Goal: Find specific page/section: Find specific page/section

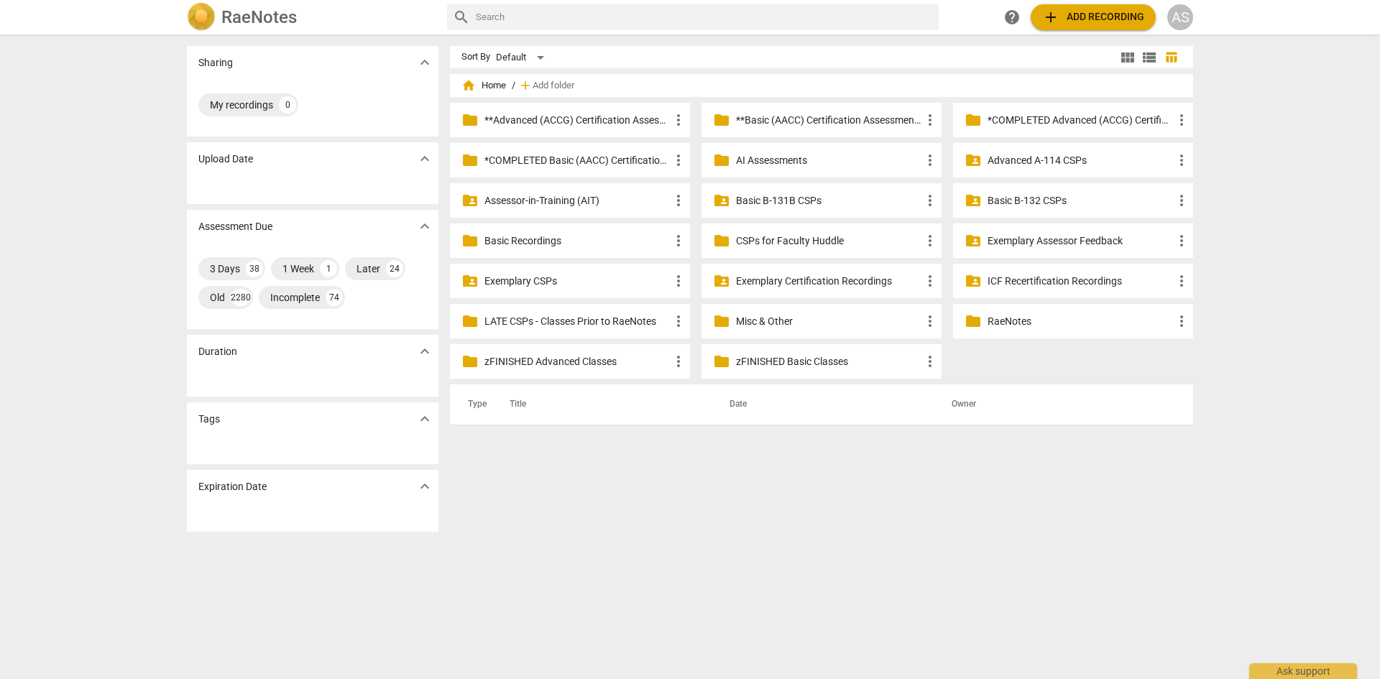
click at [1041, 158] on p "Advanced A-114 CSPs" at bounding box center [1080, 160] width 185 height 15
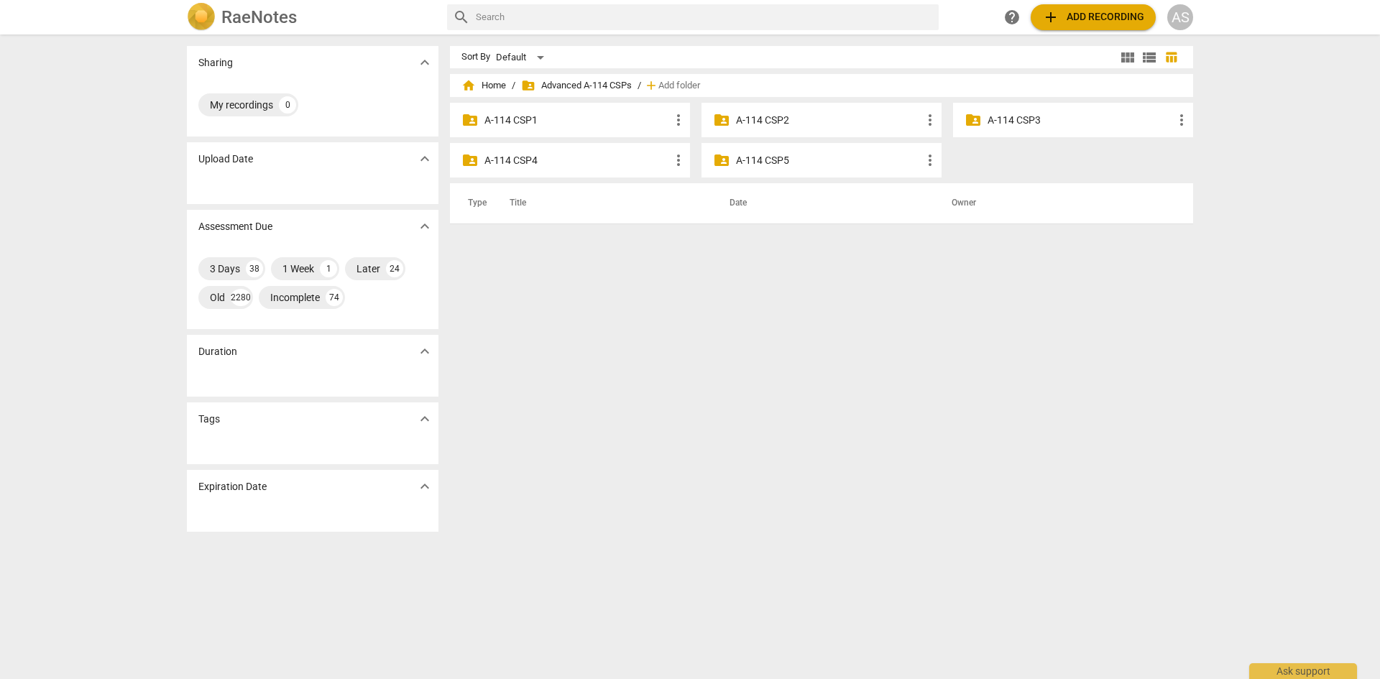
click at [485, 155] on p "A-114 CSP4" at bounding box center [576, 160] width 185 height 15
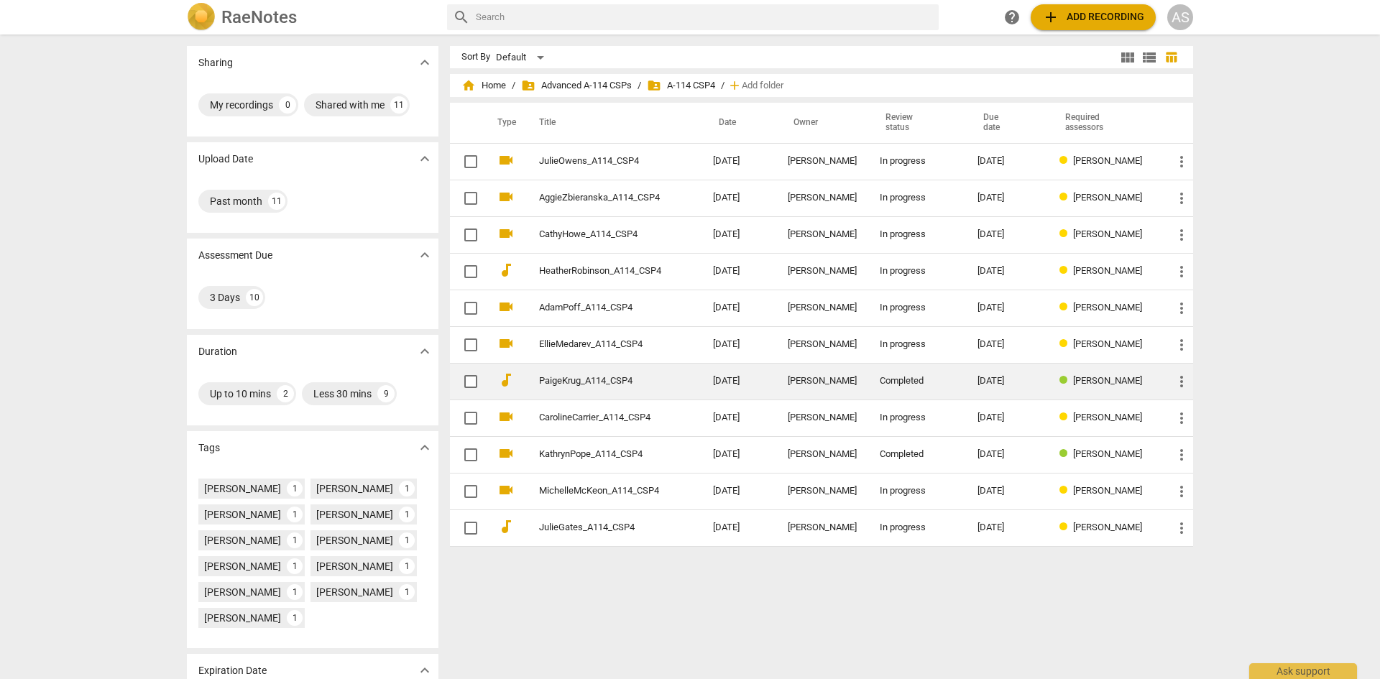
click at [613, 385] on link "PaigeKrug_A114_CSP4" at bounding box center [600, 381] width 122 height 11
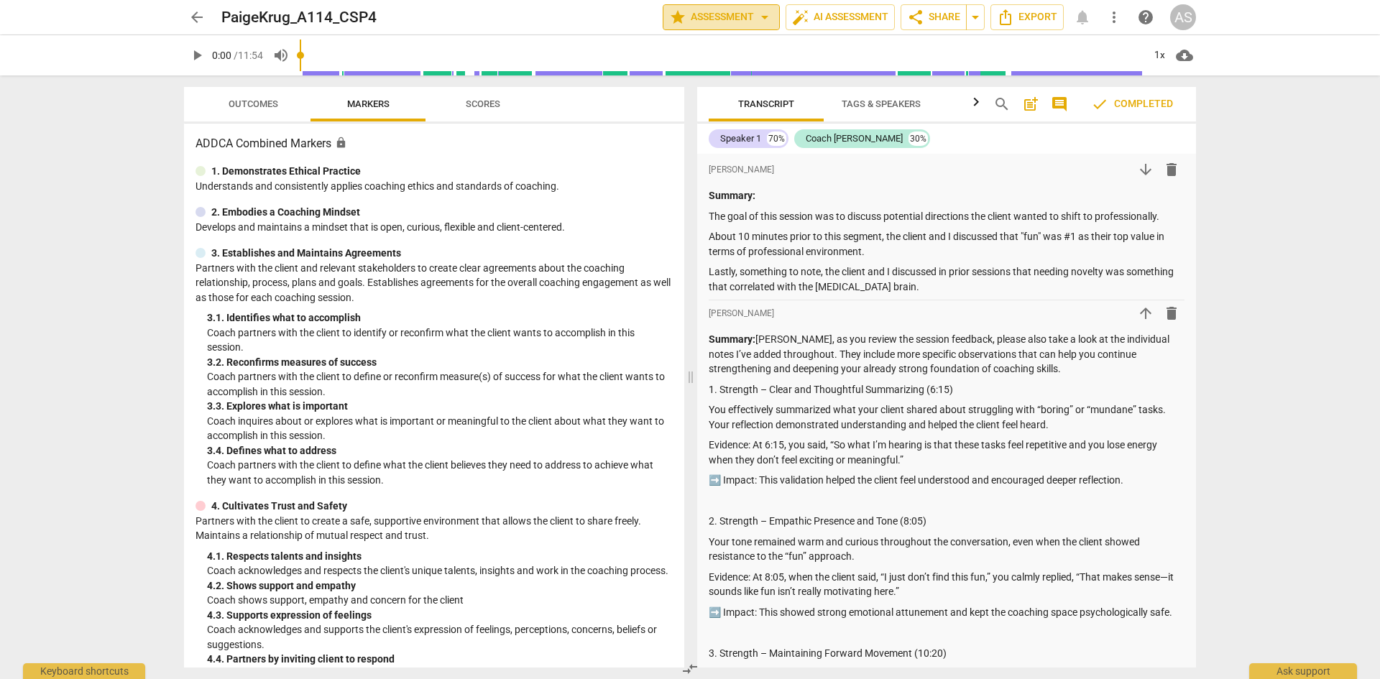
click at [733, 20] on span "star Assessment arrow_drop_down" at bounding box center [721, 17] width 104 height 17
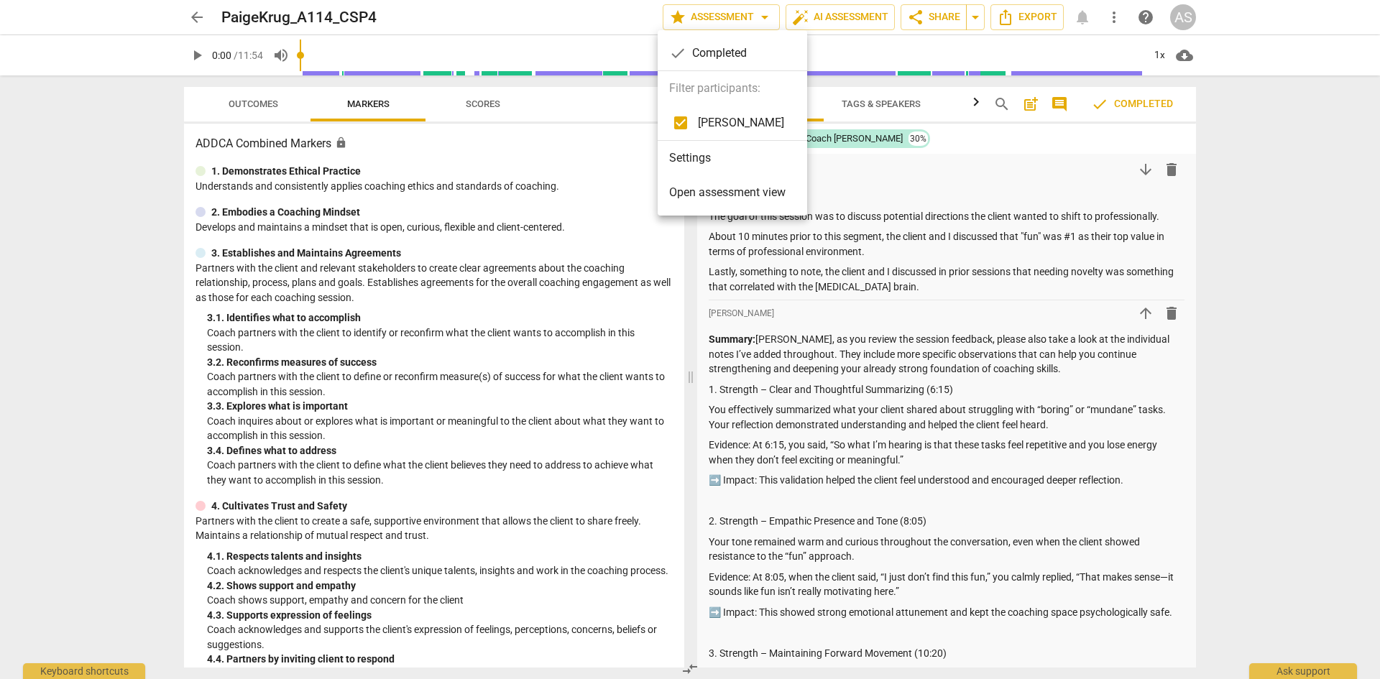
drag, startPoint x: 118, startPoint y: 96, endPoint x: 850, endPoint y: 134, distance: 732.7
click at [119, 96] on div at bounding box center [690, 339] width 1380 height 679
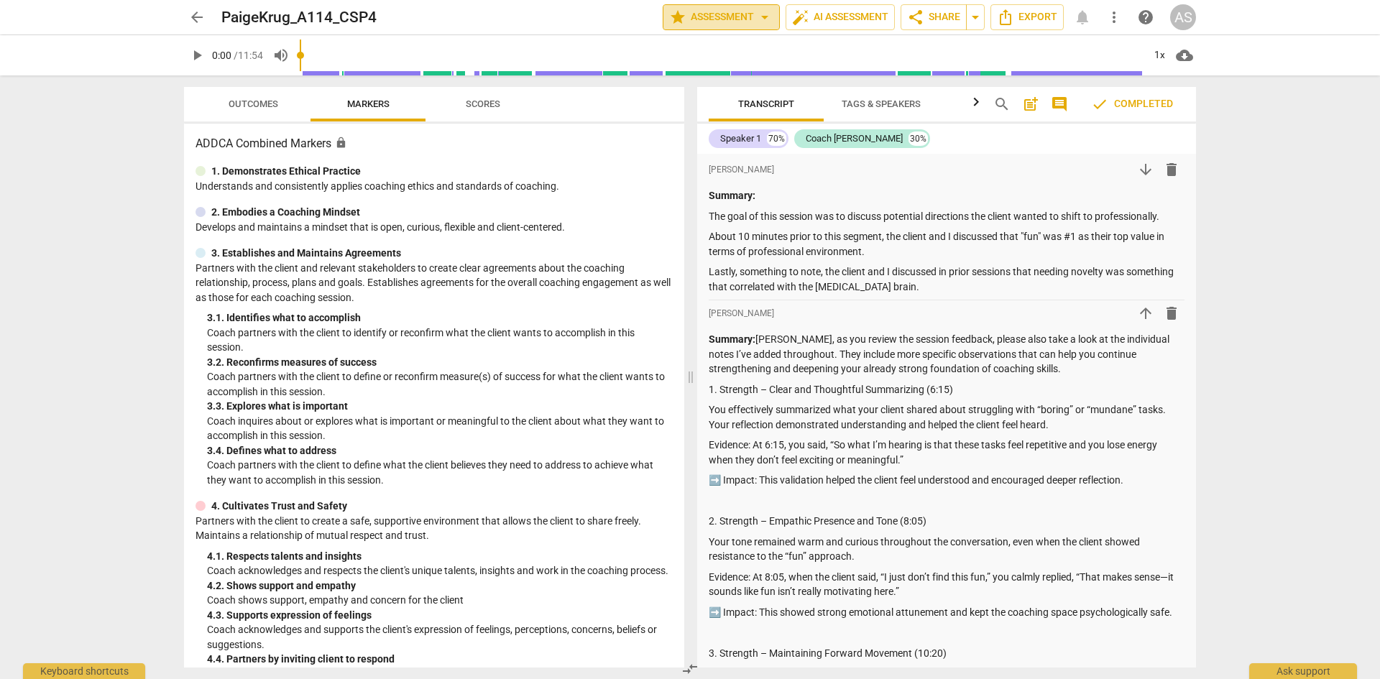
click at [746, 15] on span "star Assessment arrow_drop_down" at bounding box center [721, 17] width 104 height 17
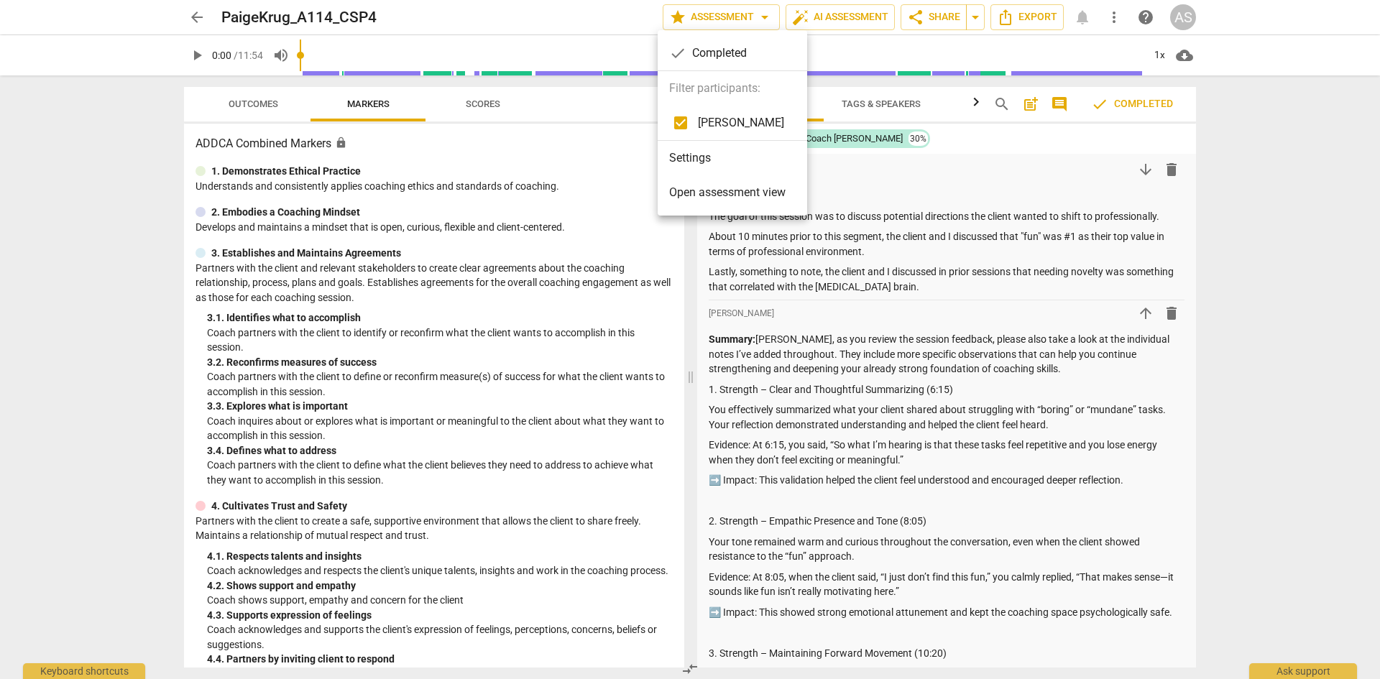
drag, startPoint x: 1273, startPoint y: 197, endPoint x: 1180, endPoint y: 185, distance: 93.5
click at [1274, 197] on div at bounding box center [690, 339] width 1380 height 679
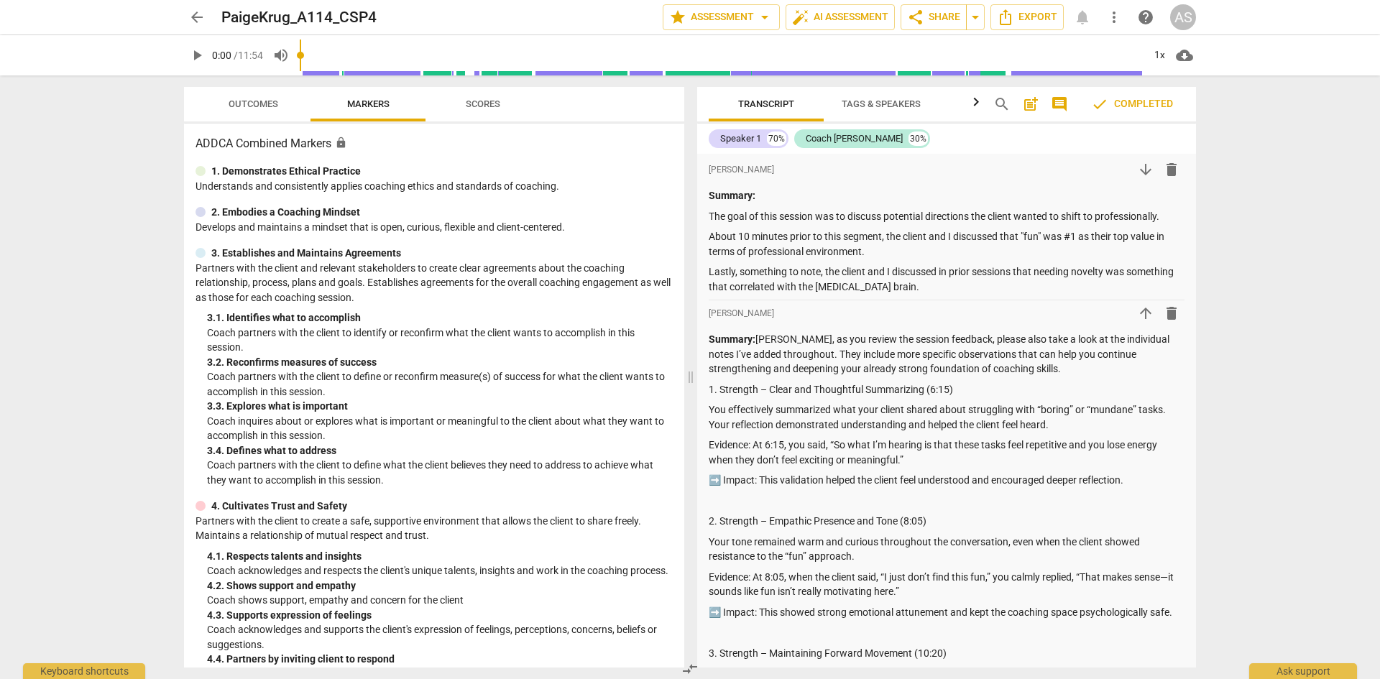
click at [194, 15] on span "arrow_back" at bounding box center [196, 17] width 17 height 17
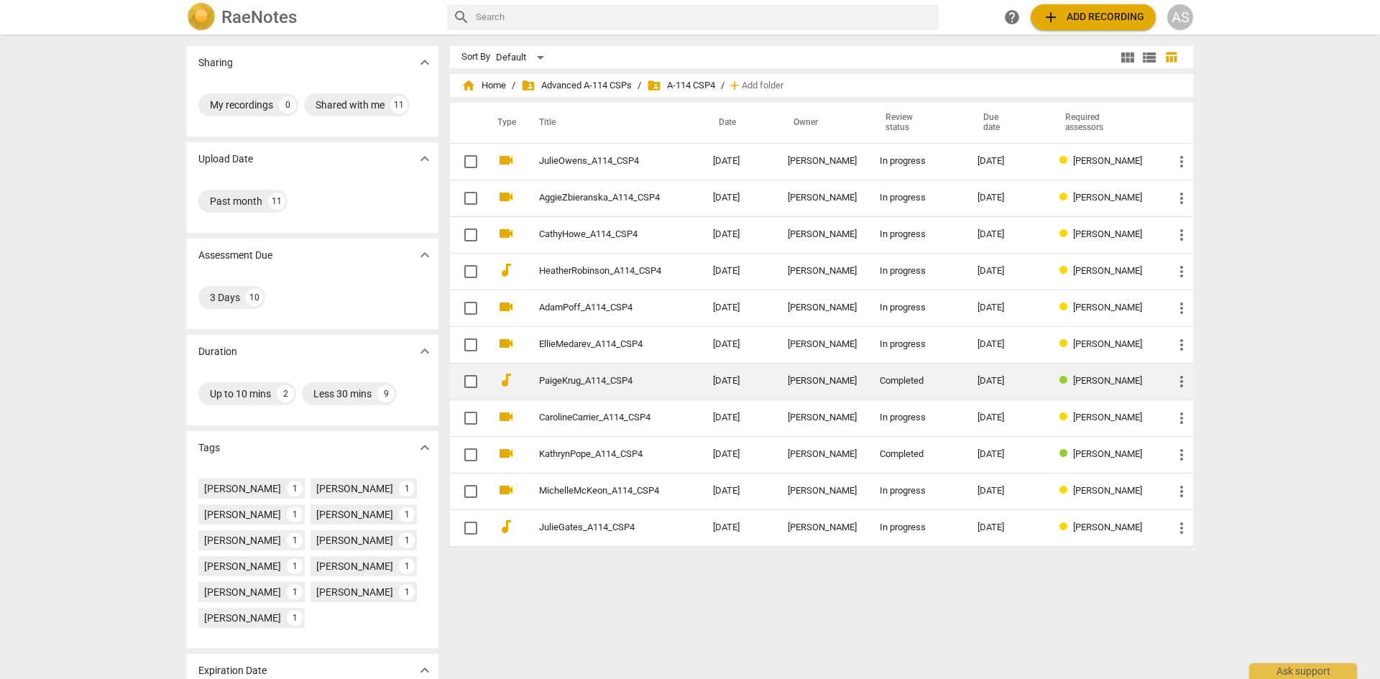
click at [569, 382] on link "PaigeKrug_A114_CSP4" at bounding box center [600, 381] width 122 height 11
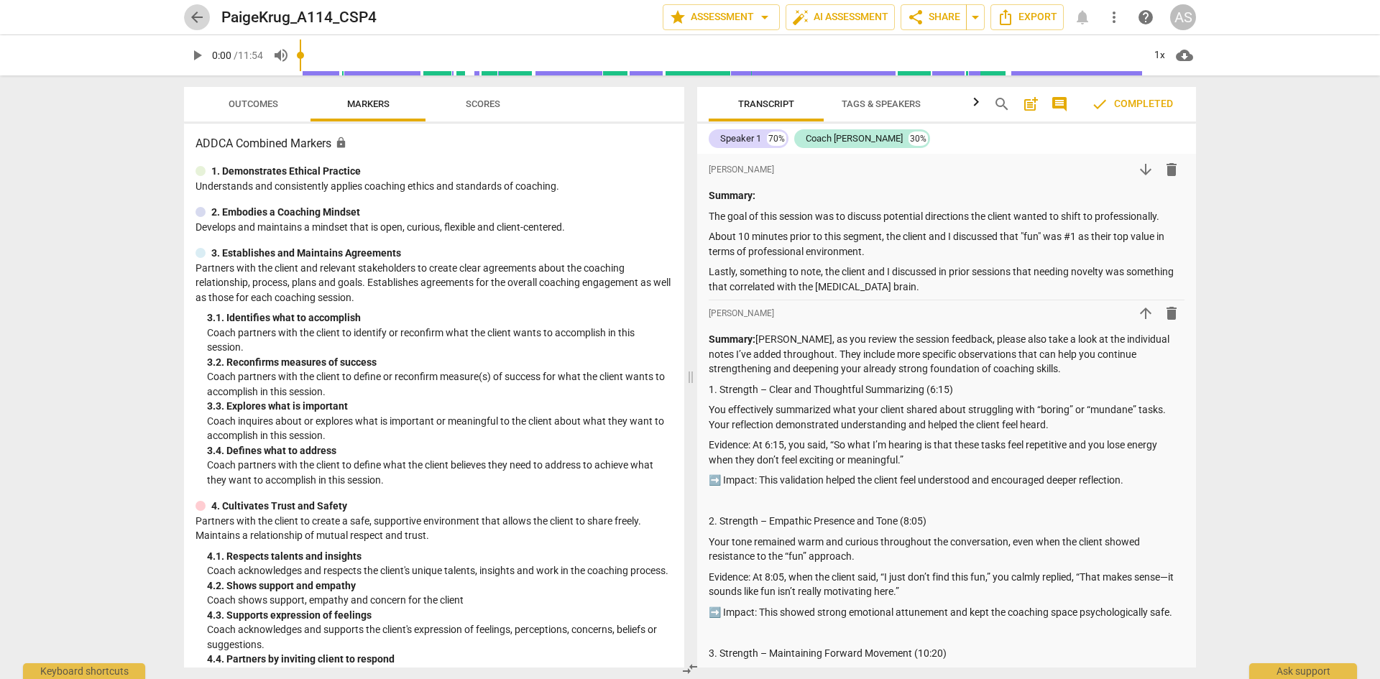
click at [196, 17] on span "arrow_back" at bounding box center [196, 17] width 17 height 17
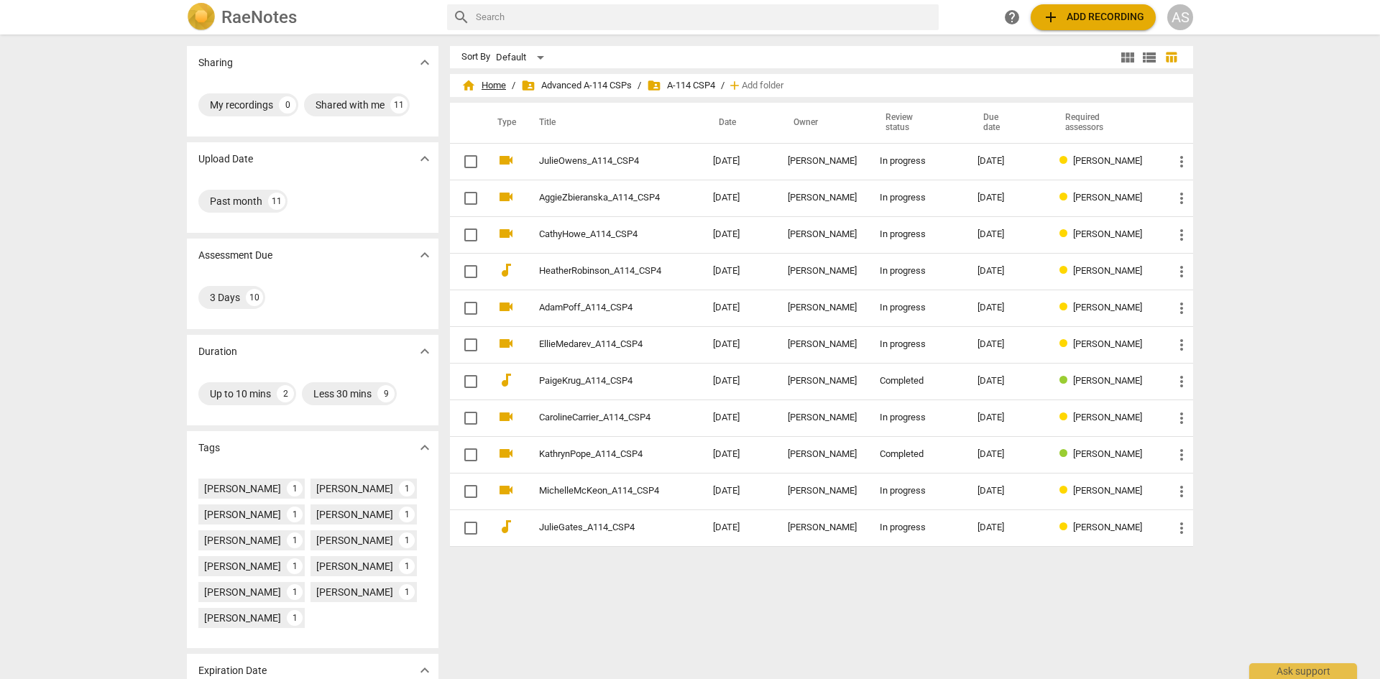
click at [490, 81] on span "home Home" at bounding box center [483, 85] width 45 height 14
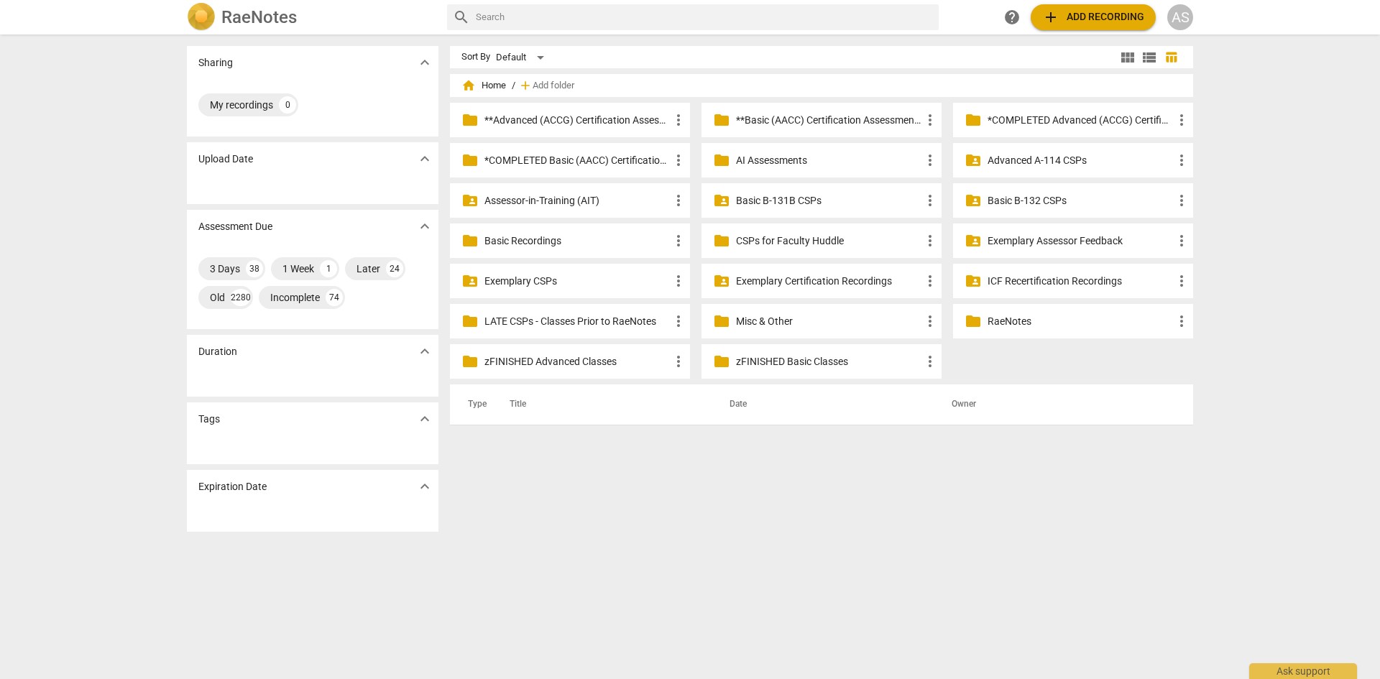
click at [1054, 158] on p "Advanced A-114 CSPs" at bounding box center [1080, 160] width 185 height 15
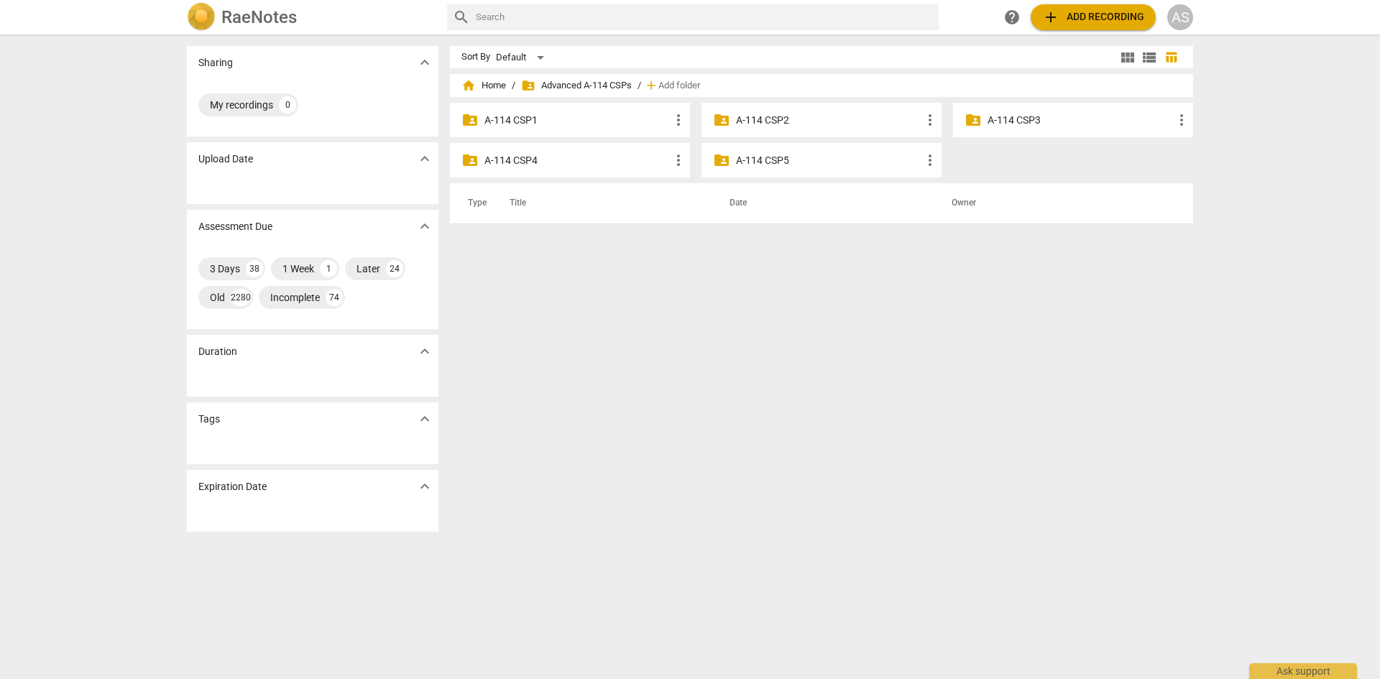
click at [556, 163] on p "A-114 CSP4" at bounding box center [576, 160] width 185 height 15
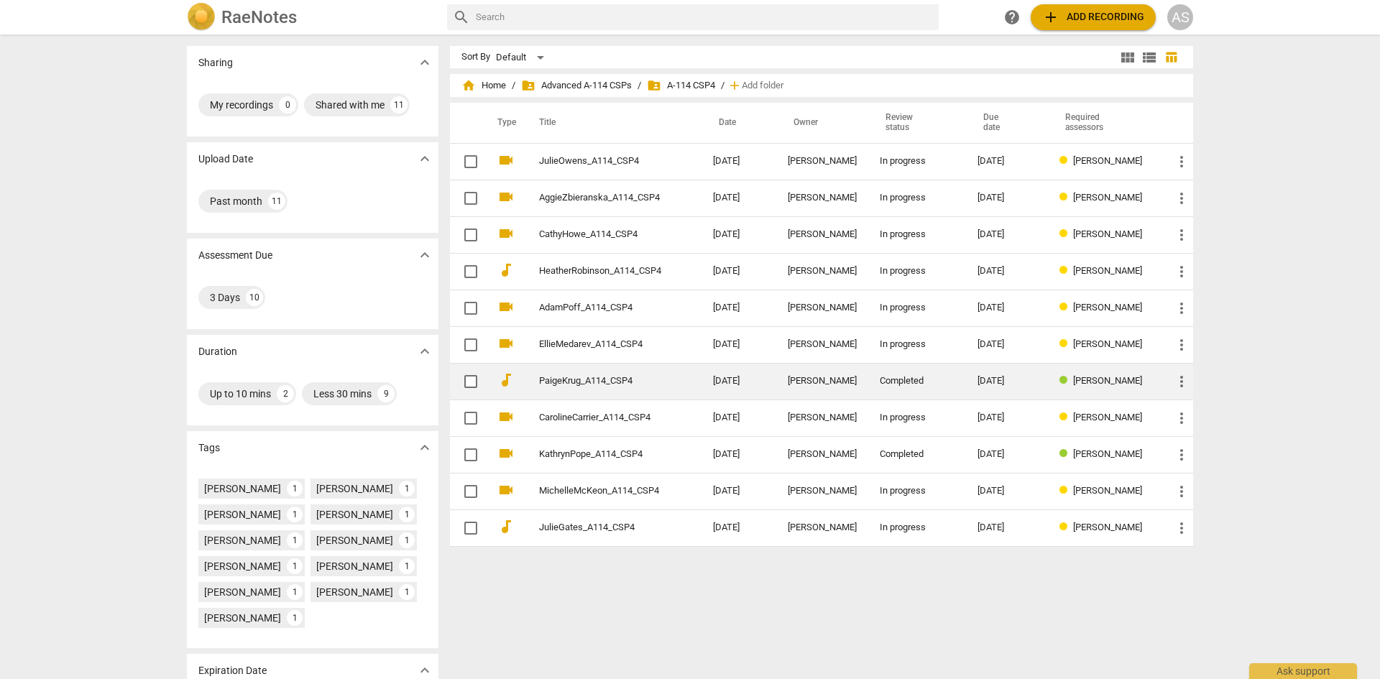
click at [599, 385] on link "PaigeKrug_A114_CSP4" at bounding box center [600, 381] width 122 height 11
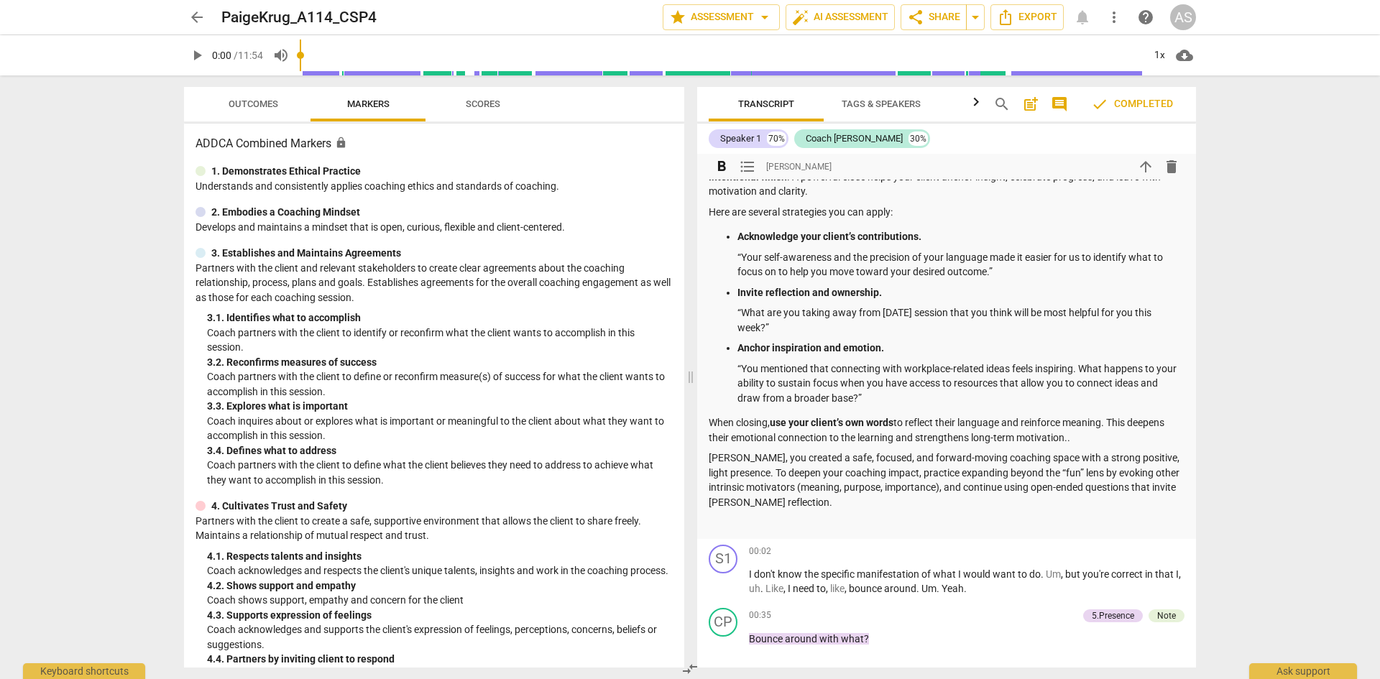
scroll to position [934, 0]
